Goal: Task Accomplishment & Management: Manage account settings

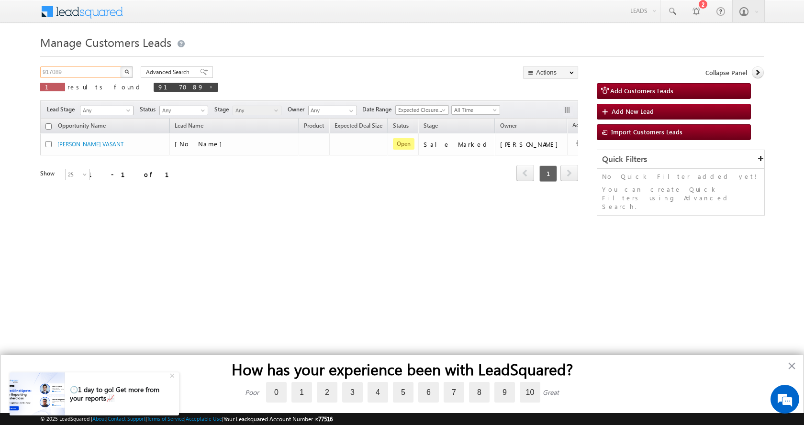
click at [51, 69] on input "917089" at bounding box center [81, 72] width 82 height 11
paste input "44558"
type input "944558"
click at [121, 67] on button "button" at bounding box center [127, 72] width 12 height 11
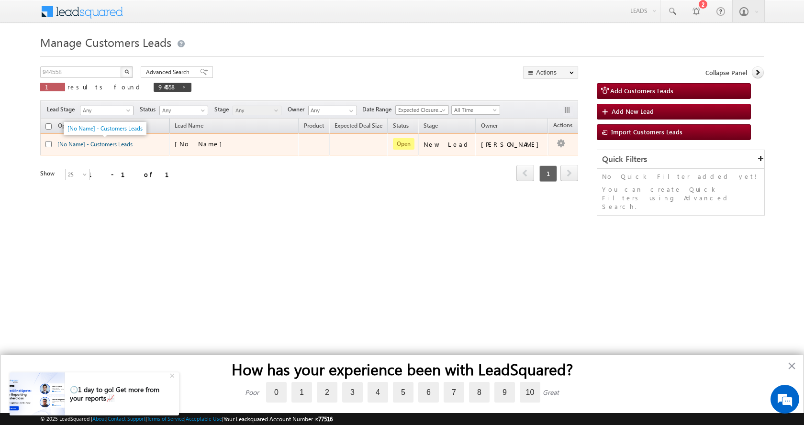
click at [110, 144] on link "[No Name] - Customers Leads" at bounding box center [94, 144] width 75 height 7
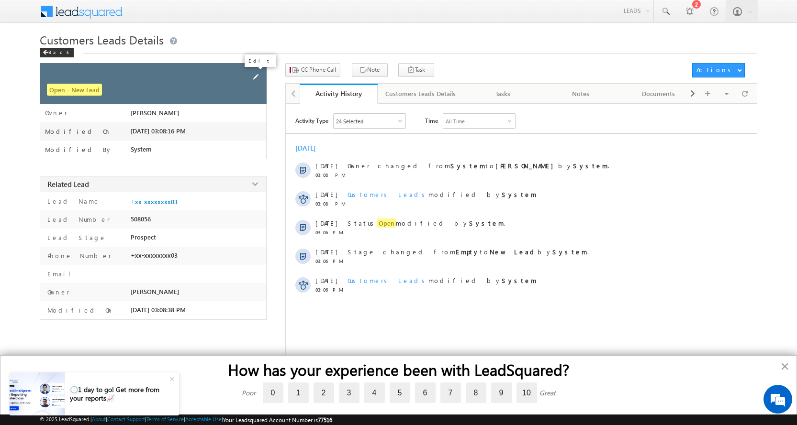
click at [253, 76] on span at bounding box center [255, 77] width 11 height 11
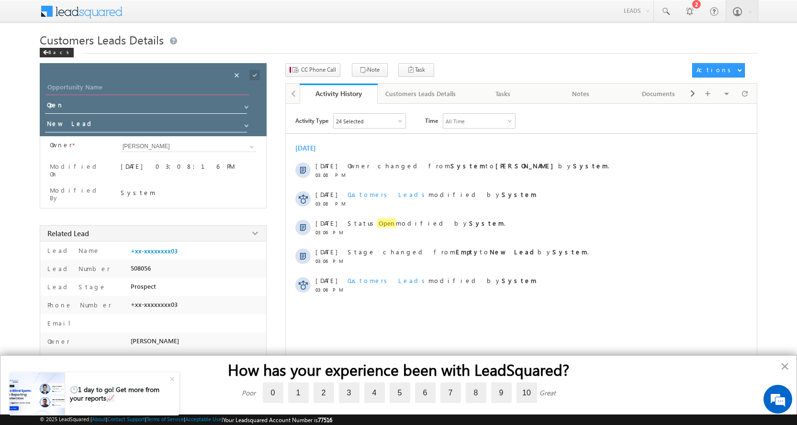
click at [86, 88] on input "Opportunity Name" at bounding box center [146, 88] width 203 height 13
paste input "USHA/VIVEK NEGI"
type input "USHA/VIVEK NEGI"
click at [243, 122] on span at bounding box center [247, 126] width 8 height 8
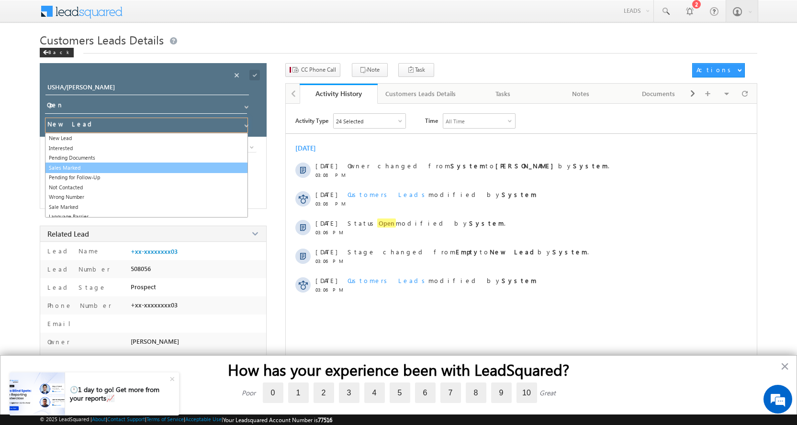
click at [95, 166] on link "Sales Marked" at bounding box center [146, 168] width 203 height 11
type input "Sales Marked"
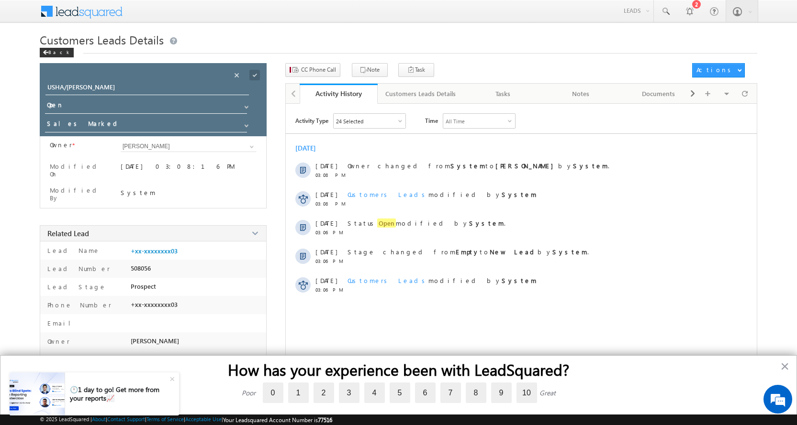
click at [256, 75] on span at bounding box center [254, 75] width 11 height 11
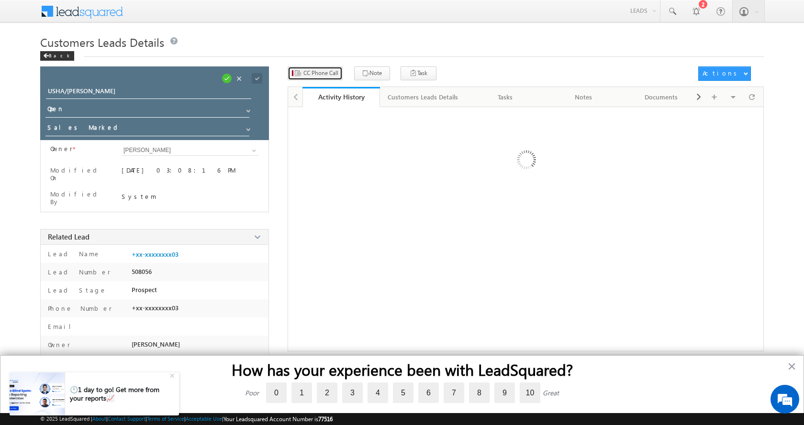
click at [315, 71] on span "CC Phone Call" at bounding box center [320, 73] width 35 height 9
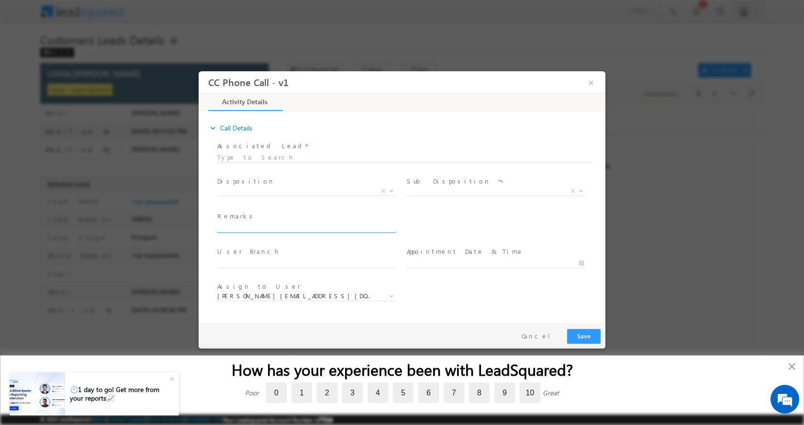
click at [259, 225] on input "text" at bounding box center [305, 228] width 177 height 10
paste input "VIVEK NEGI/USHA-P+C-LOAN-5 L-REG -AGE-32-JOB-INCOME-35 K- EMI-10 K-CIBIL-NA PIN…"
type input "VIVEK NEGI/USHA-P+C-LOAN-5 L-REG -AGE-32-JOB-INCOME-35 K- EMI-10 K-CIBIL-NA PIN…"
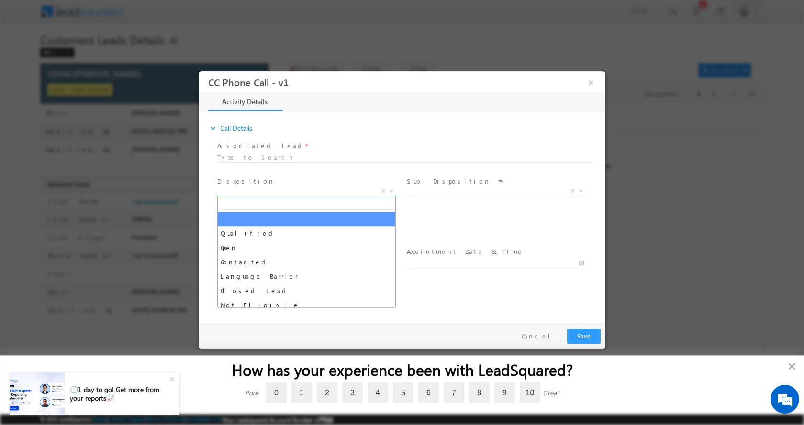
click at [390, 189] on b at bounding box center [392, 190] width 6 height 3
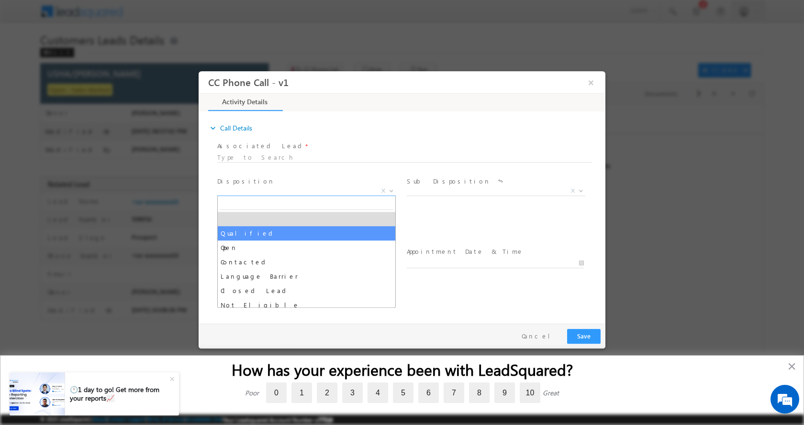
select select "Qualified"
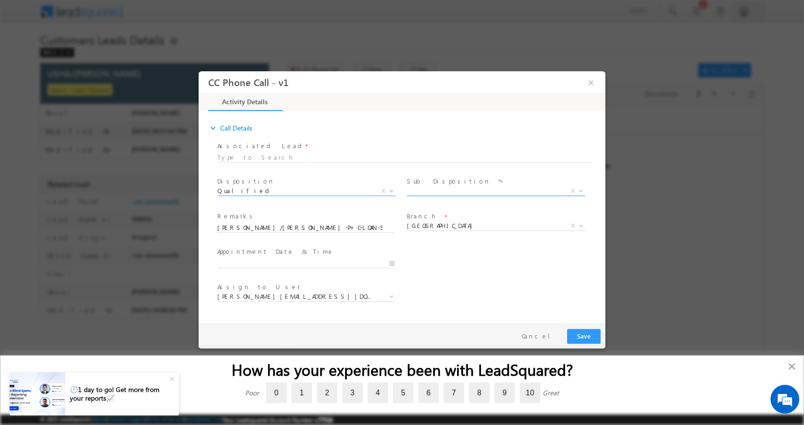
click at [581, 190] on b at bounding box center [581, 190] width 6 height 3
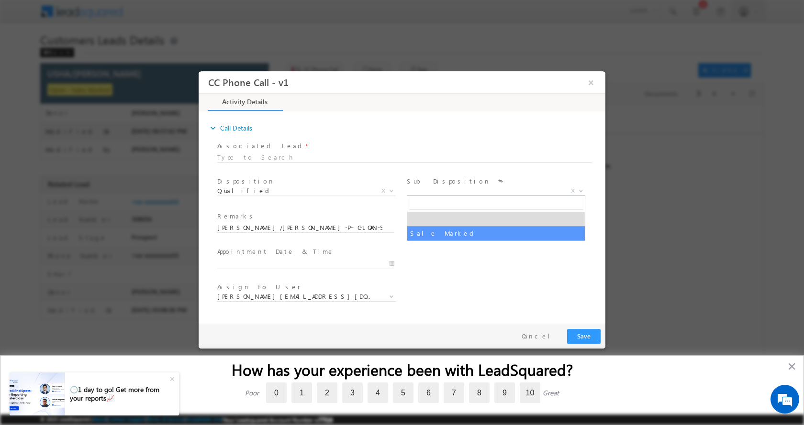
select select "Sale Marked"
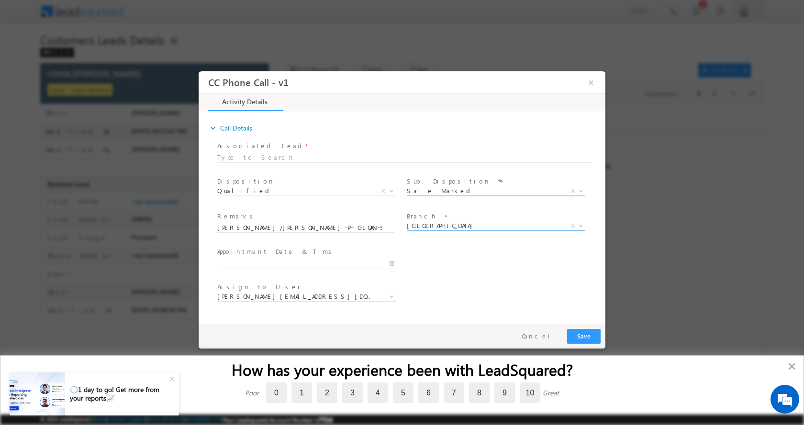
click at [580, 224] on b at bounding box center [581, 224] width 6 height 3
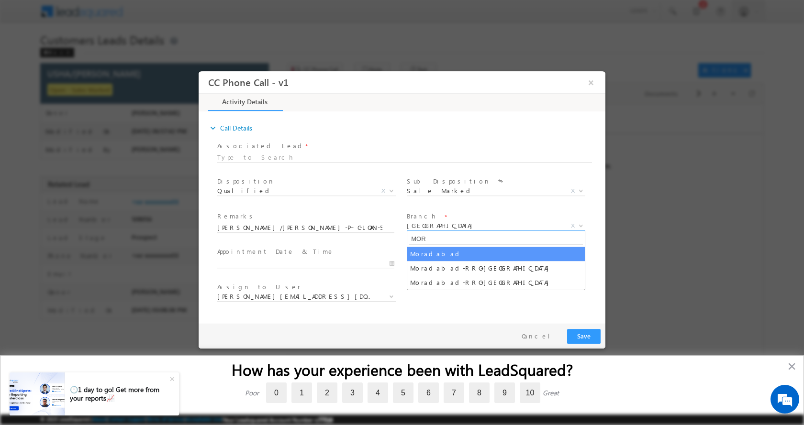
type input "MOR"
select select "Moradabad"
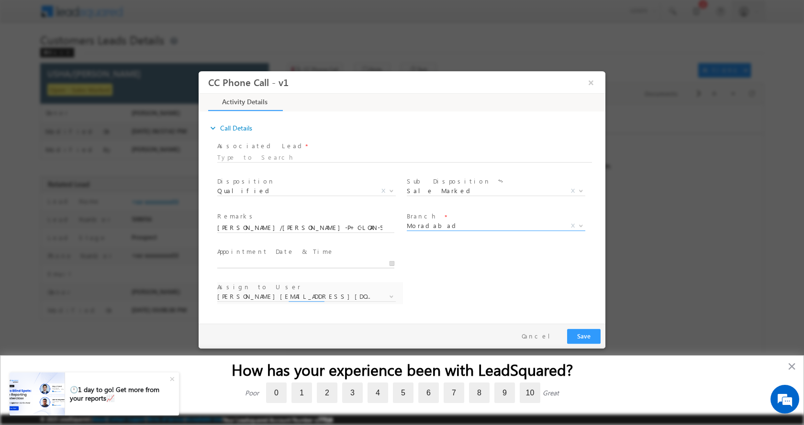
type input "09/29/2025 6:53 PM"
click at [391, 265] on input "09/29/2025 6:53 PM" at bounding box center [305, 263] width 177 height 10
select select "amit.kumar3@sgrlimited.in"
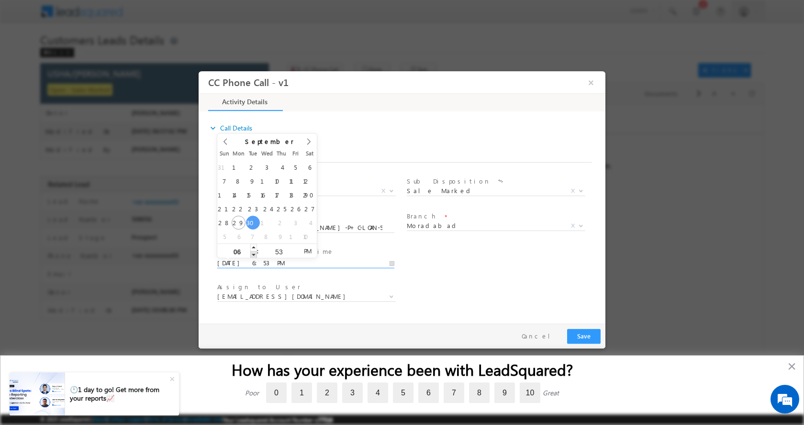
type input "09/30/2025 5:53 PM"
type input "05"
click at [250, 254] on span at bounding box center [253, 254] width 7 height 7
type input "09/30/2025 4:53 PM"
type input "04"
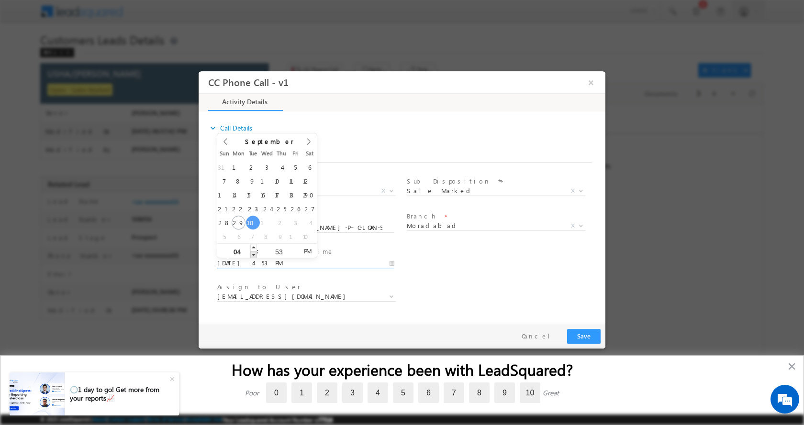
click at [250, 254] on span at bounding box center [253, 254] width 7 height 7
type input "09/30/2025 3:53 PM"
type input "03"
click at [250, 254] on span at bounding box center [253, 254] width 7 height 7
type input "09/30/2025 2:53 PM"
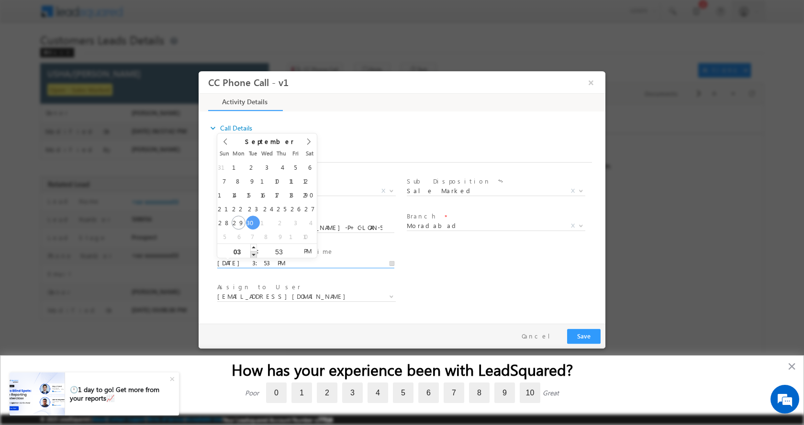
type input "02"
click at [250, 254] on span at bounding box center [253, 254] width 7 height 7
type input "09/30/2025 3:53 PM"
type input "03"
click at [252, 250] on span at bounding box center [253, 247] width 7 height 7
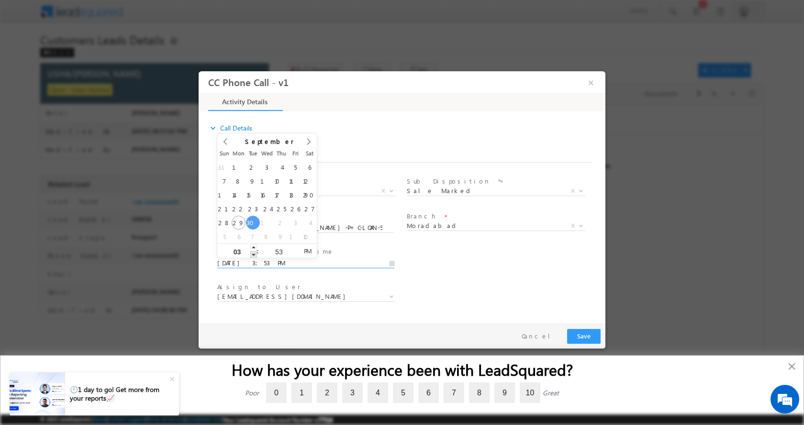
type input "09/30/2025 2:53 PM"
type input "02"
click at [255, 256] on span at bounding box center [253, 254] width 7 height 7
type input "09/30/2025 1:53 PM"
type input "01"
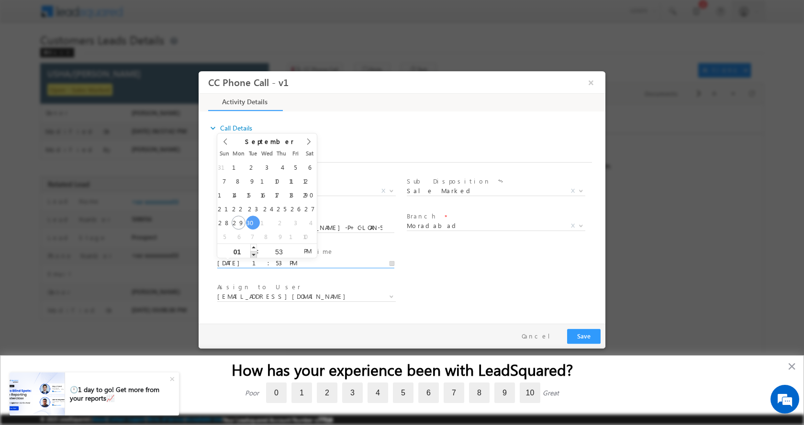
click at [255, 256] on span at bounding box center [253, 254] width 7 height 7
type input "09/30/2025 12:53 PM"
type input "12"
click at [255, 256] on span at bounding box center [253, 254] width 7 height 7
type input "09/30/2025 11:53 AM"
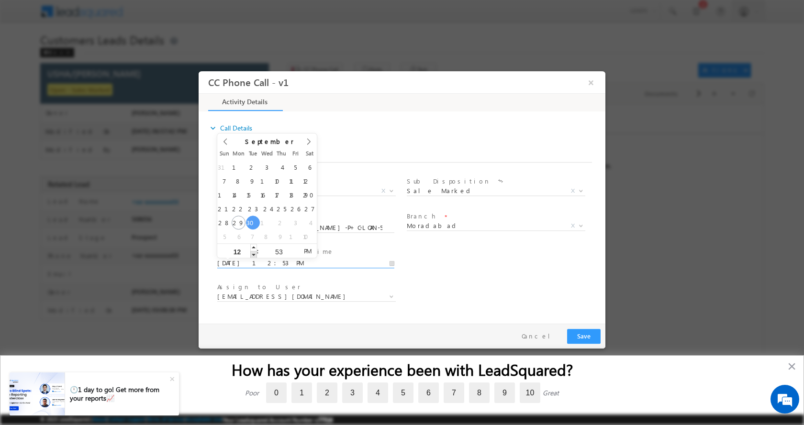
type input "11"
click at [255, 256] on span at bounding box center [253, 254] width 7 height 7
type input "09/30/2025 10:53 AM"
type input "10"
click at [255, 256] on span at bounding box center [253, 254] width 7 height 7
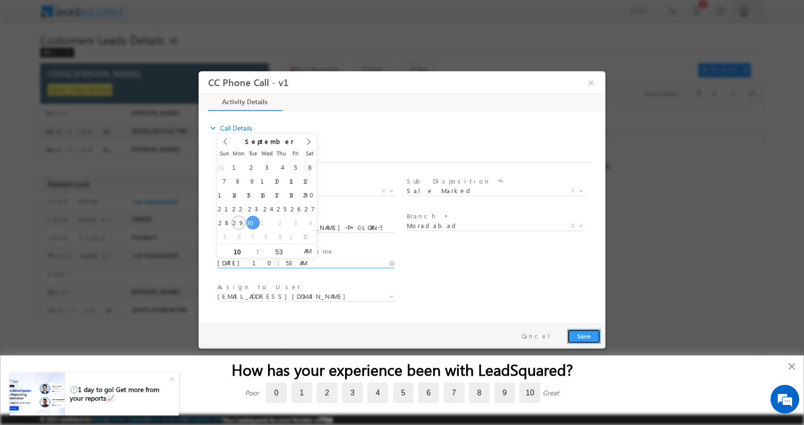
click at [587, 337] on button "Save" at bounding box center [583, 336] width 33 height 15
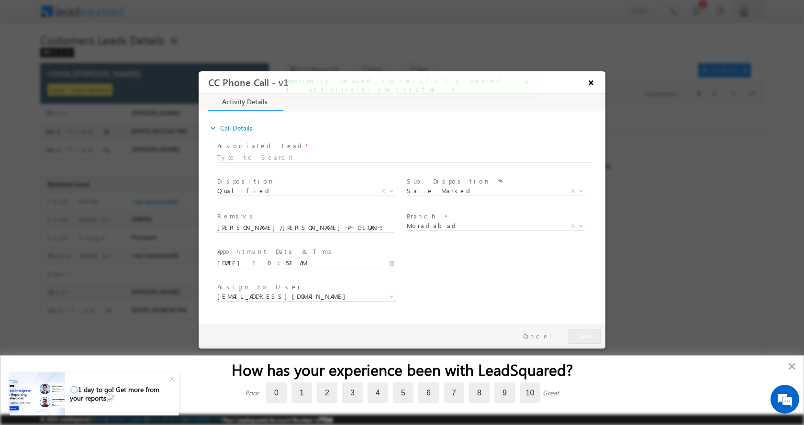
click at [593, 83] on button "×" at bounding box center [591, 82] width 16 height 18
